Goal: Task Accomplishment & Management: Use online tool/utility

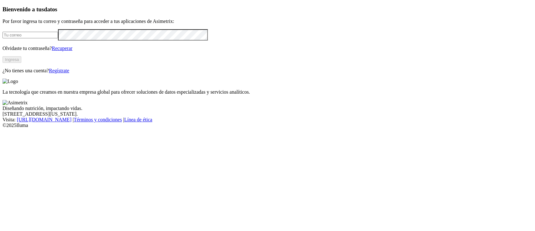
type input "[PERSON_NAME][EMAIL_ADDRESS][PERSON_NAME][DOMAIN_NAME]"
click at [21, 63] on button "Ingresa" at bounding box center [12, 59] width 19 height 7
